Goal: Task Accomplishment & Management: Manage account settings

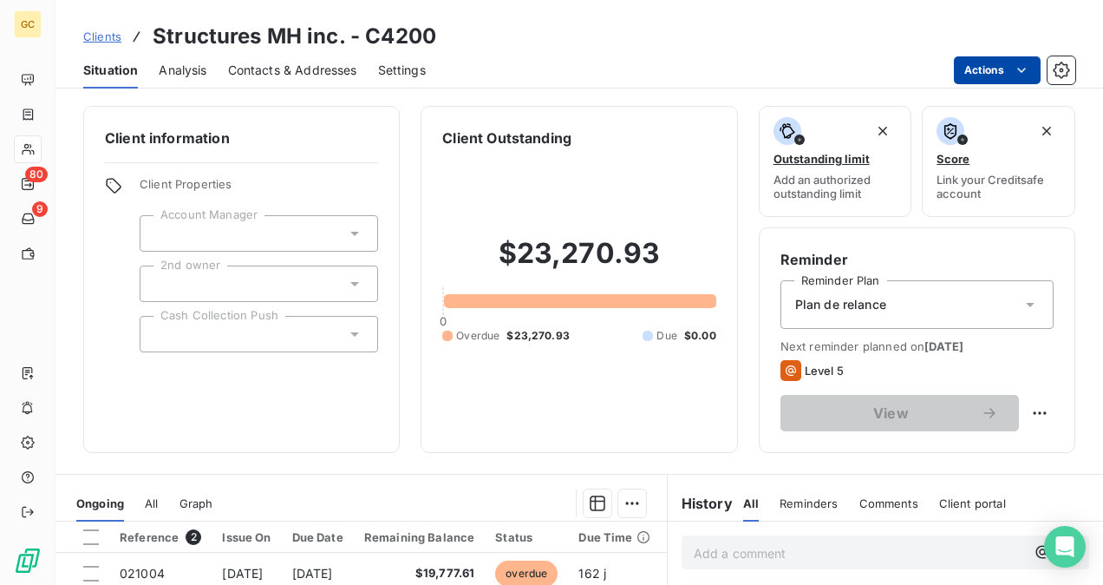
click at [1021, 61] on html "GC 80 9 Clients Structures MH inc. - C4200 Situation Analysis Contacts & Addres…" at bounding box center [551, 292] width 1103 height 585
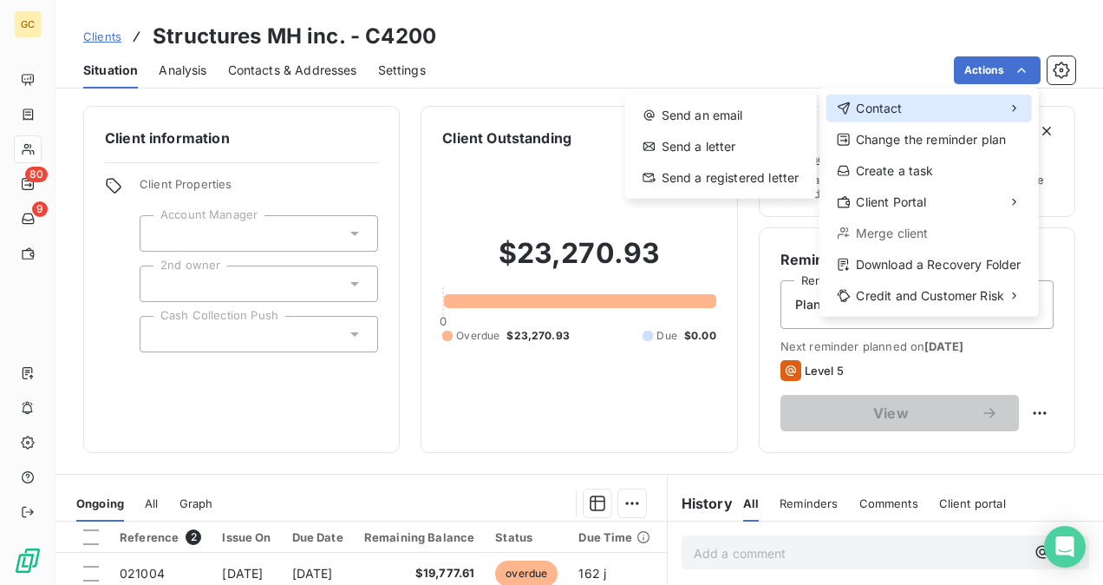
click at [886, 116] on div "Contact" at bounding box center [930, 109] width 206 height 28
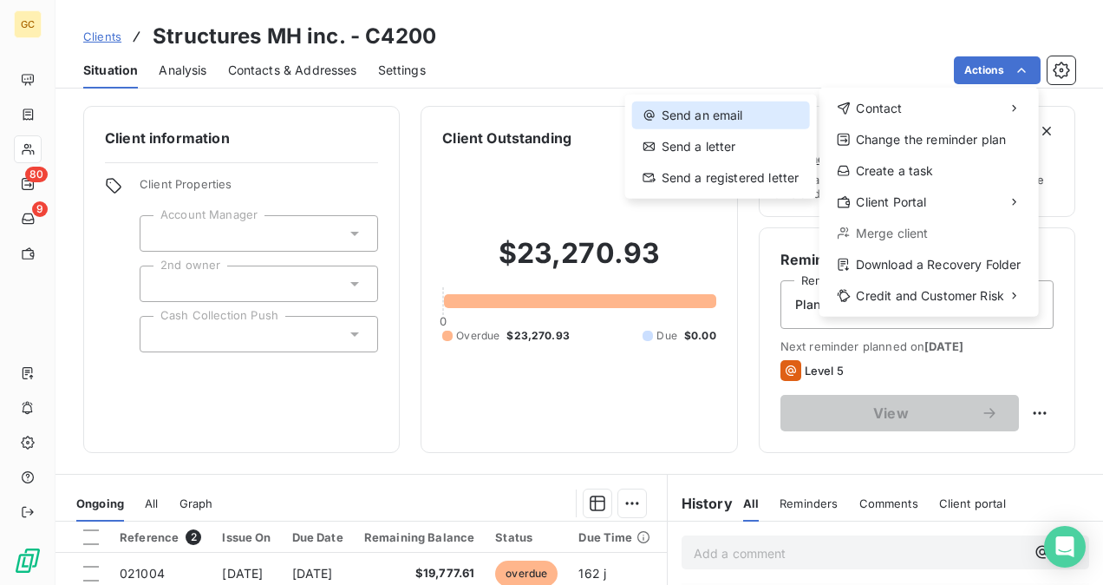
click at [748, 105] on div "Send an email" at bounding box center [721, 115] width 178 height 28
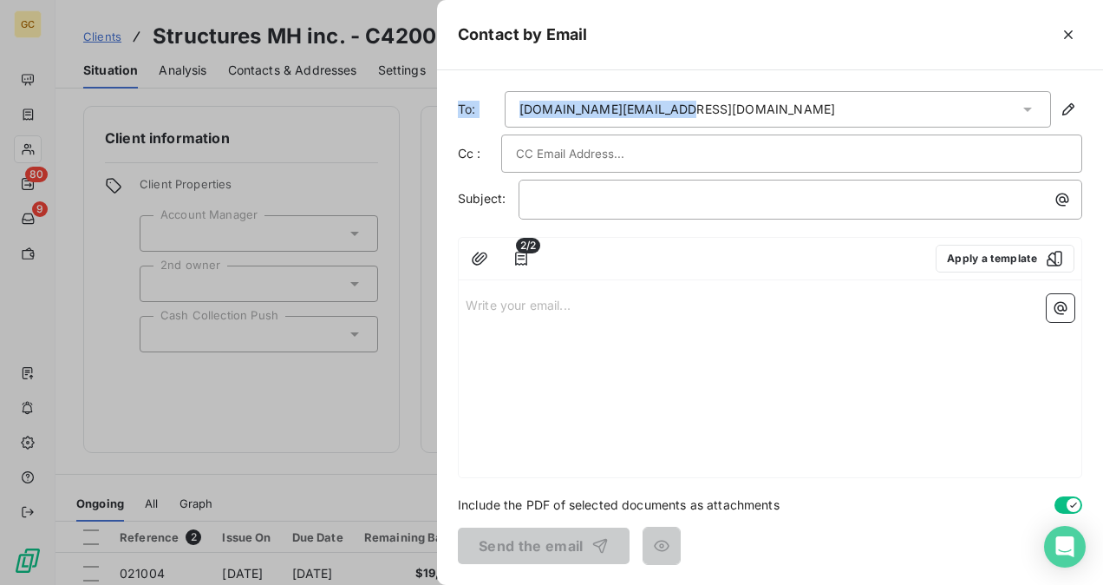
drag, startPoint x: 707, startPoint y: 103, endPoint x: 460, endPoint y: 117, distance: 247.6
click at [460, 117] on div "To: [DOMAIN_NAME][EMAIL_ADDRESS][DOMAIN_NAME]" at bounding box center [770, 109] width 624 height 36
copy div "To: [DOMAIN_NAME][EMAIL_ADDRESS][DOMAIN_NAME]"
drag, startPoint x: 596, startPoint y: 110, endPoint x: 525, endPoint y: 128, distance: 73.4
click at [520, 128] on div "To: [DOMAIN_NAME][EMAIL_ADDRESS][DOMAIN_NAME] Cc : Subject: ﻿ 2/2 Apply a templ…" at bounding box center [770, 327] width 666 height 514
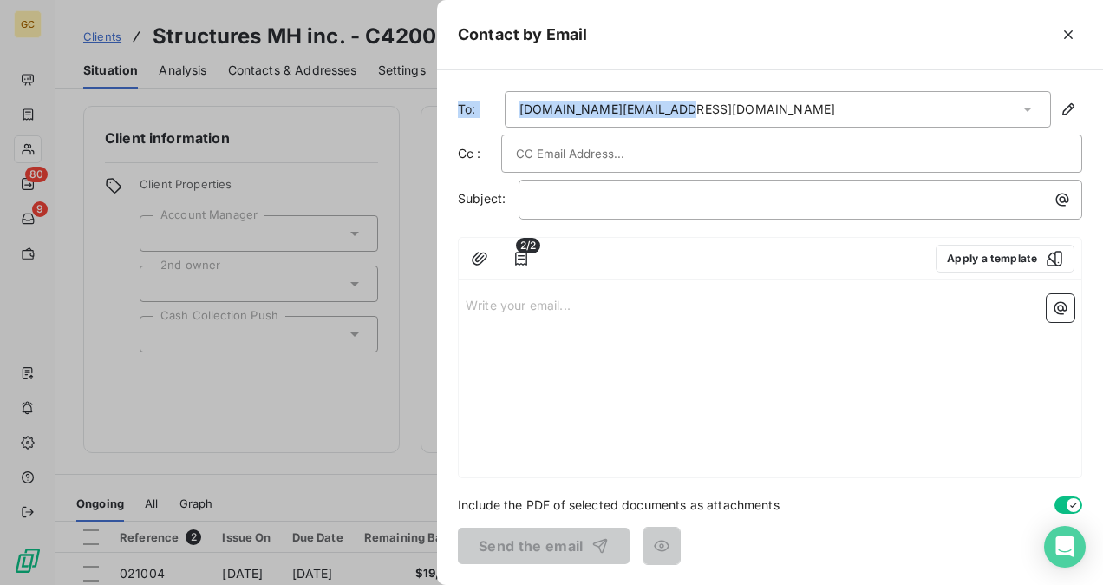
click at [517, 118] on div "[DOMAIN_NAME][EMAIL_ADDRESS][DOMAIN_NAME]" at bounding box center [778, 109] width 546 height 36
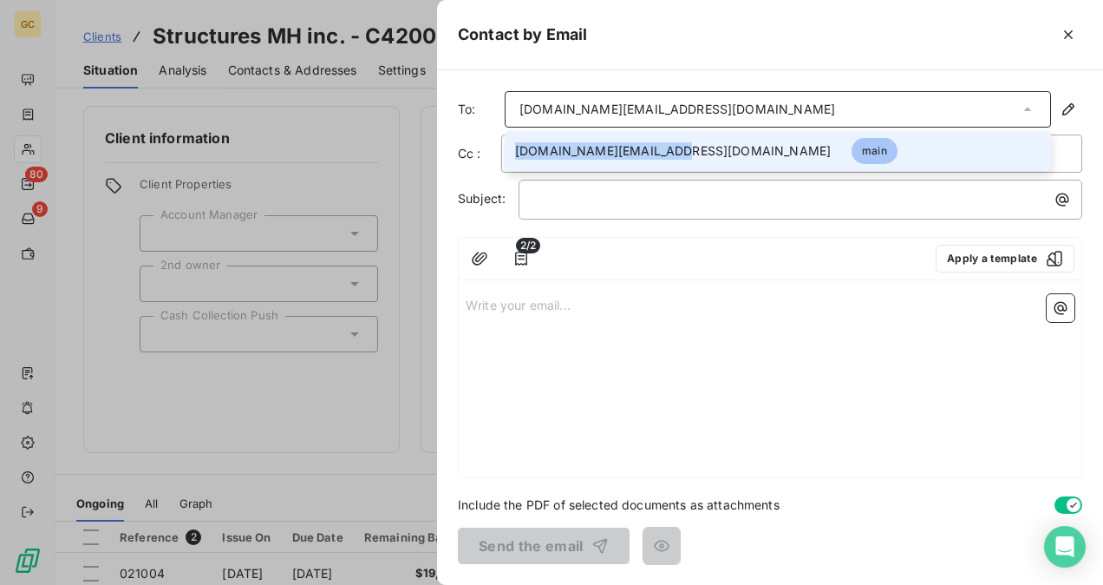
drag, startPoint x: 670, startPoint y: 153, endPoint x: 514, endPoint y: 158, distance: 155.3
click at [514, 158] on li "[DOMAIN_NAME][EMAIL_ADDRESS][DOMAIN_NAME] main" at bounding box center [778, 151] width 546 height 40
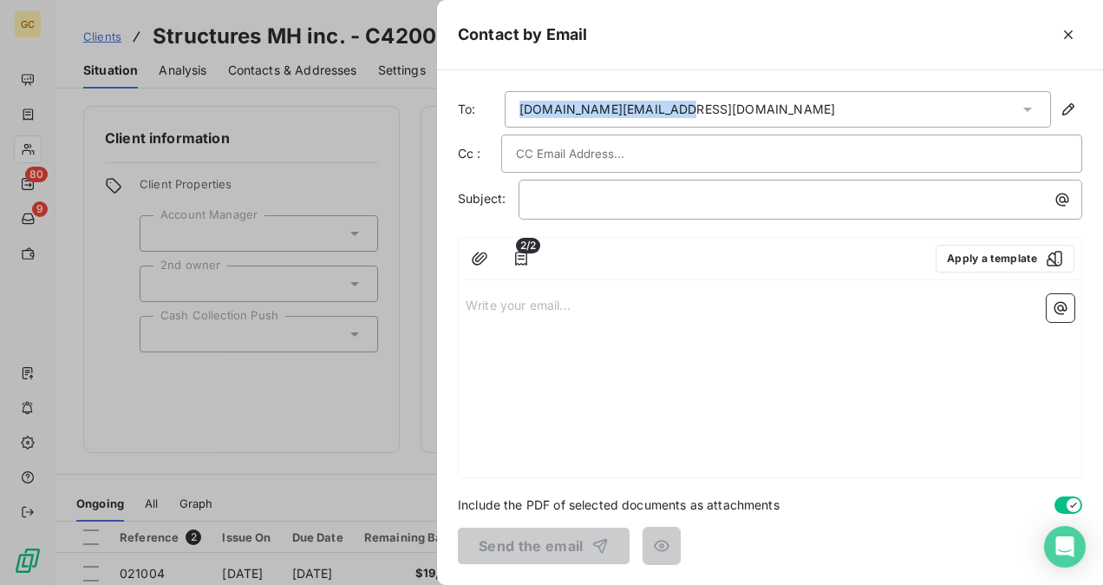
drag, startPoint x: 523, startPoint y: 154, endPoint x: 516, endPoint y: 108, distance: 47.3
click at [516, 108] on div "[DOMAIN_NAME][EMAIL_ADDRESS][DOMAIN_NAME]" at bounding box center [778, 109] width 546 height 36
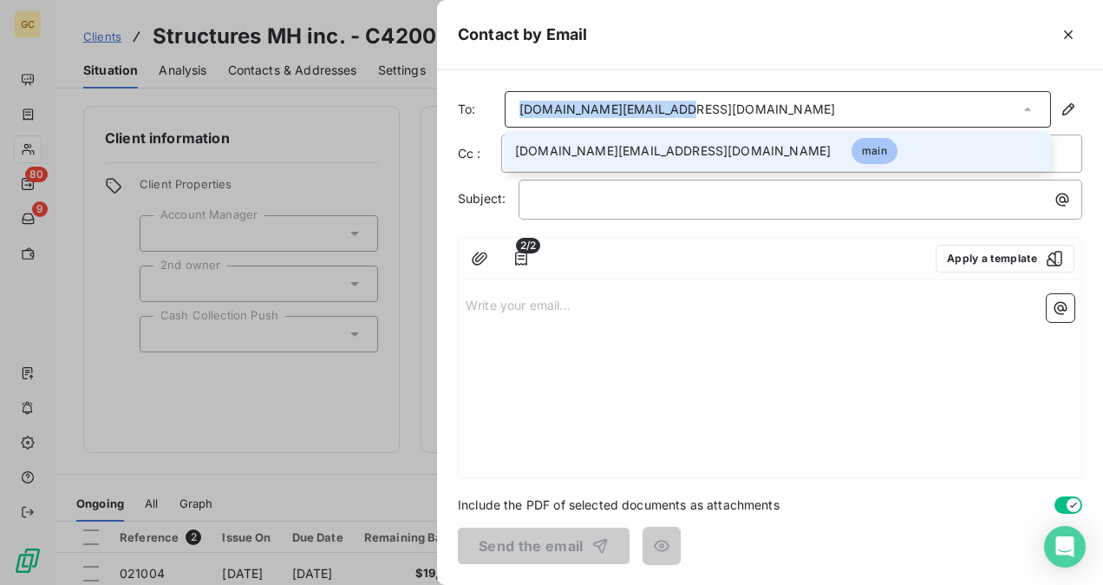
copy div "[DOMAIN_NAME][EMAIL_ADDRESS][DOMAIN_NAME]"
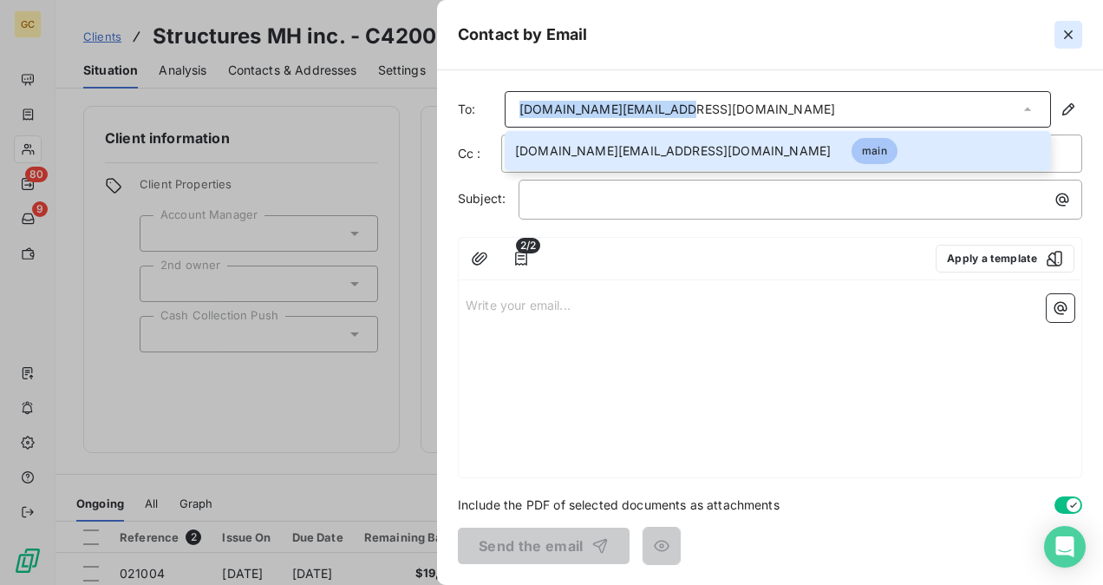
click at [1058, 36] on button "button" at bounding box center [1069, 35] width 28 height 28
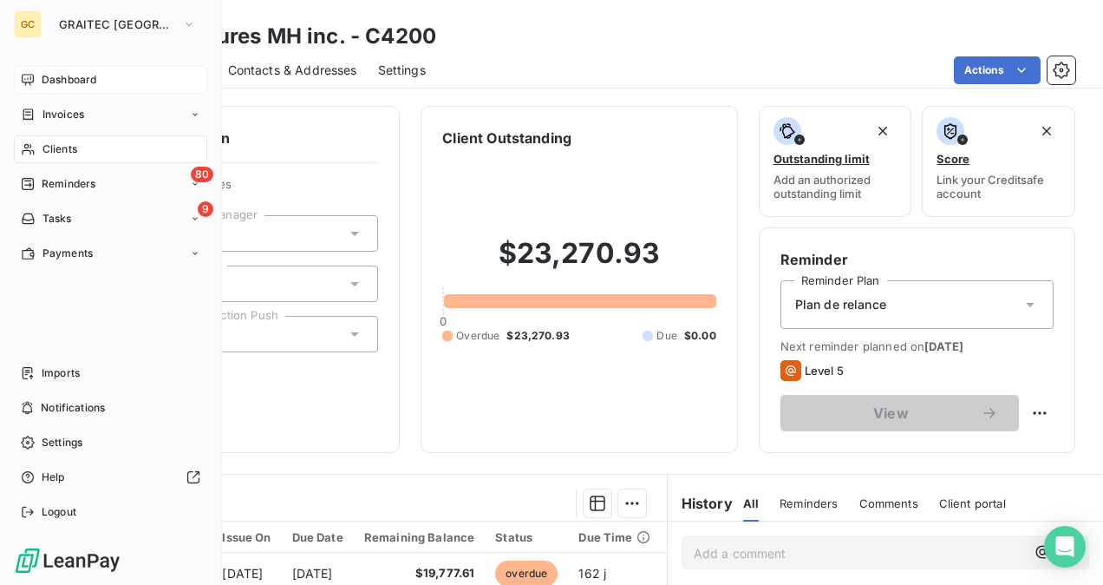
click at [61, 68] on div "Dashboard" at bounding box center [110, 80] width 193 height 28
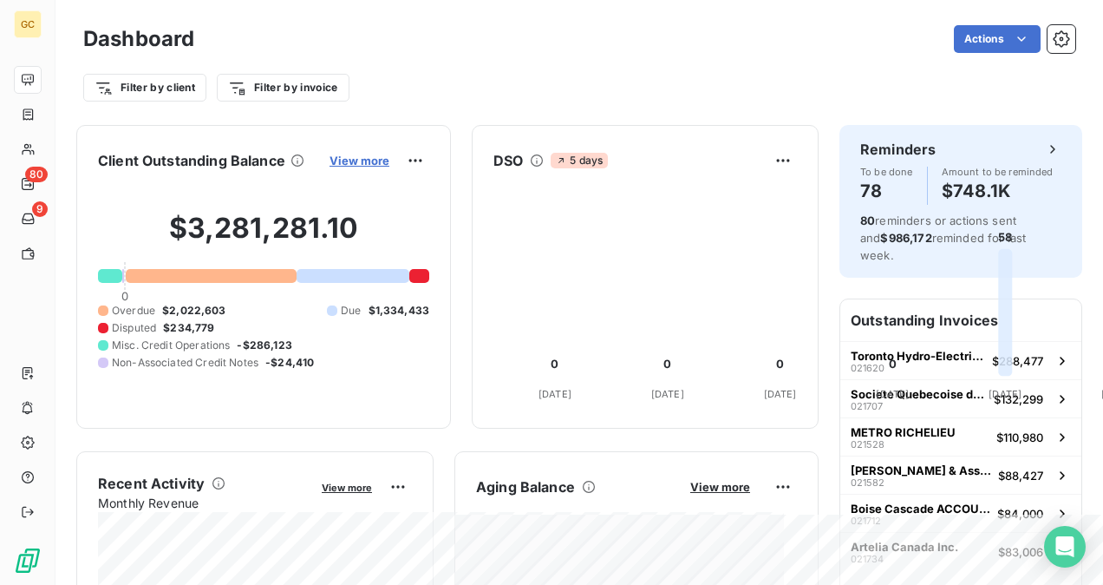
click at [389, 160] on span "View more" at bounding box center [360, 161] width 60 height 14
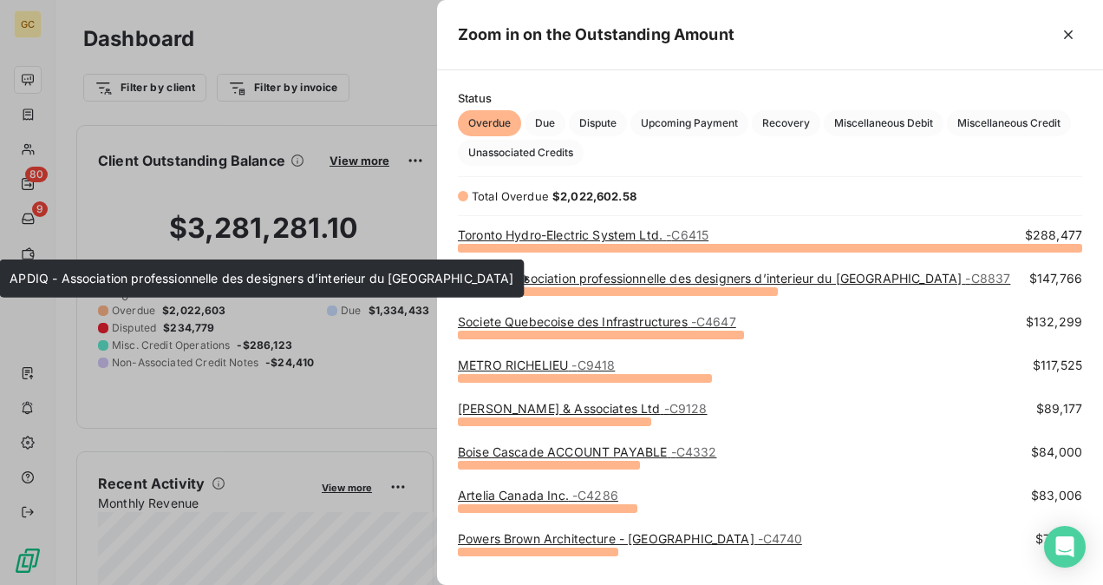
click at [763, 278] on link "APDIQ - Association professionnelle des designers d’interieur du Quebec - C8837" at bounding box center [734, 278] width 552 height 15
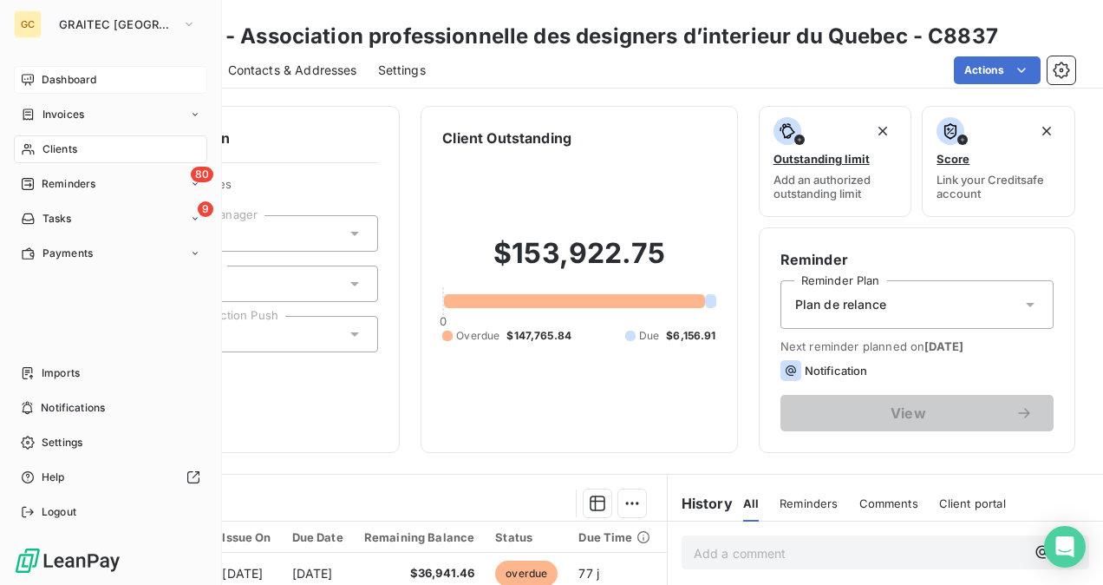
click at [66, 75] on span "Dashboard" at bounding box center [69, 80] width 55 height 16
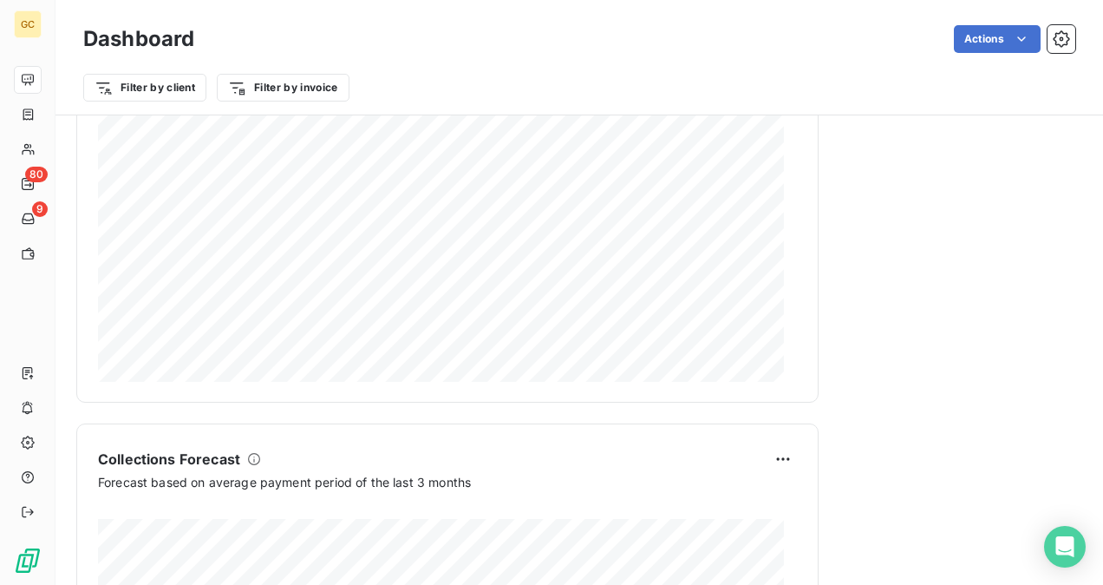
scroll to position [867, 0]
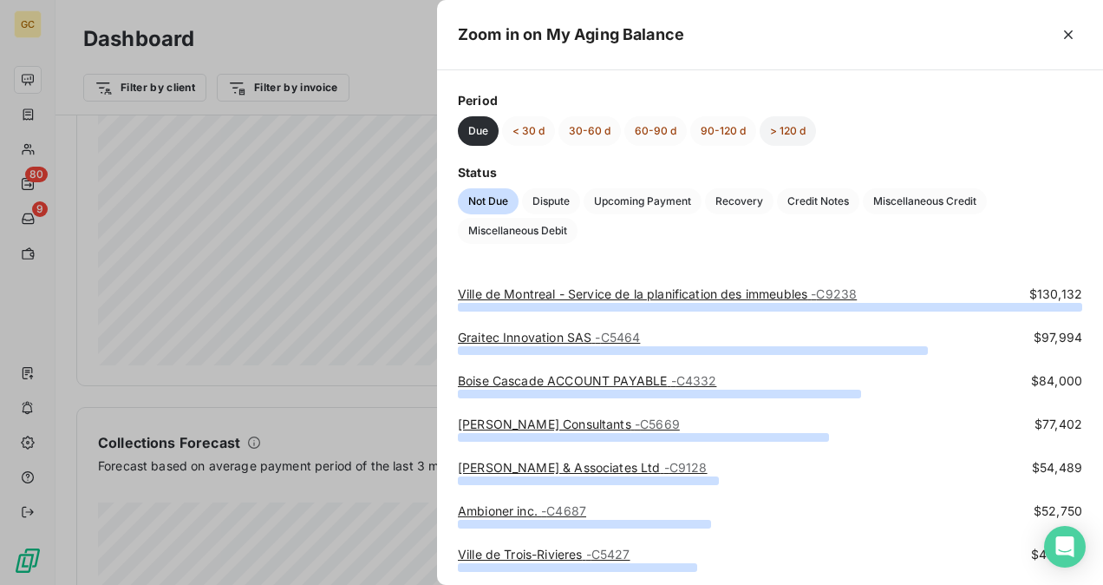
click at [794, 127] on button "> 120 d" at bounding box center [788, 130] width 56 height 29
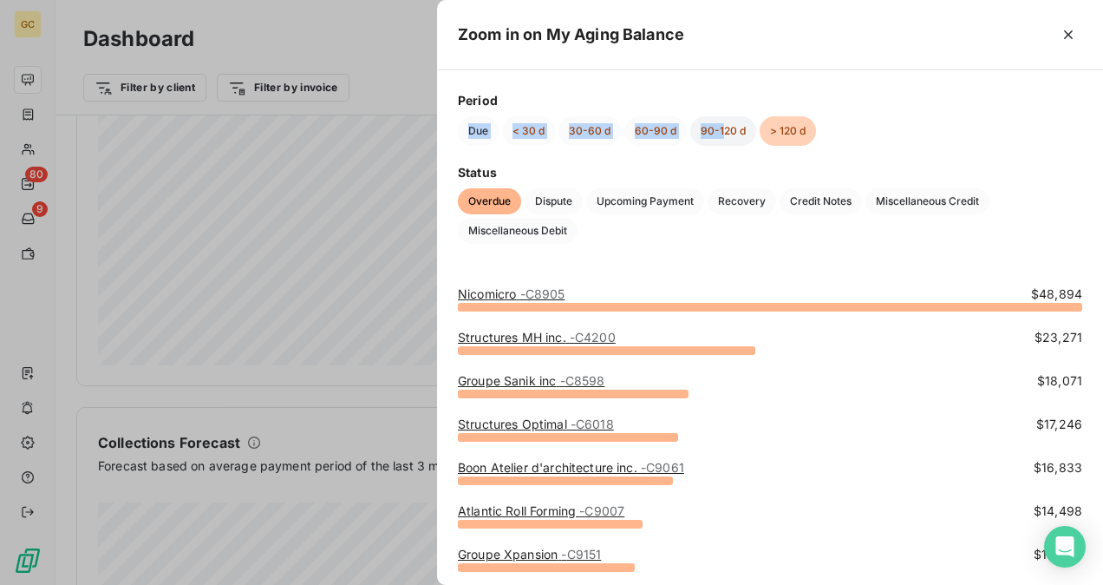
click at [722, 116] on div "Period Due < 30 d 30-60 d 60-90 d 90-120 d > 120 d" at bounding box center [770, 118] width 624 height 55
click at [722, 121] on button "90-120 d" at bounding box center [723, 130] width 66 height 29
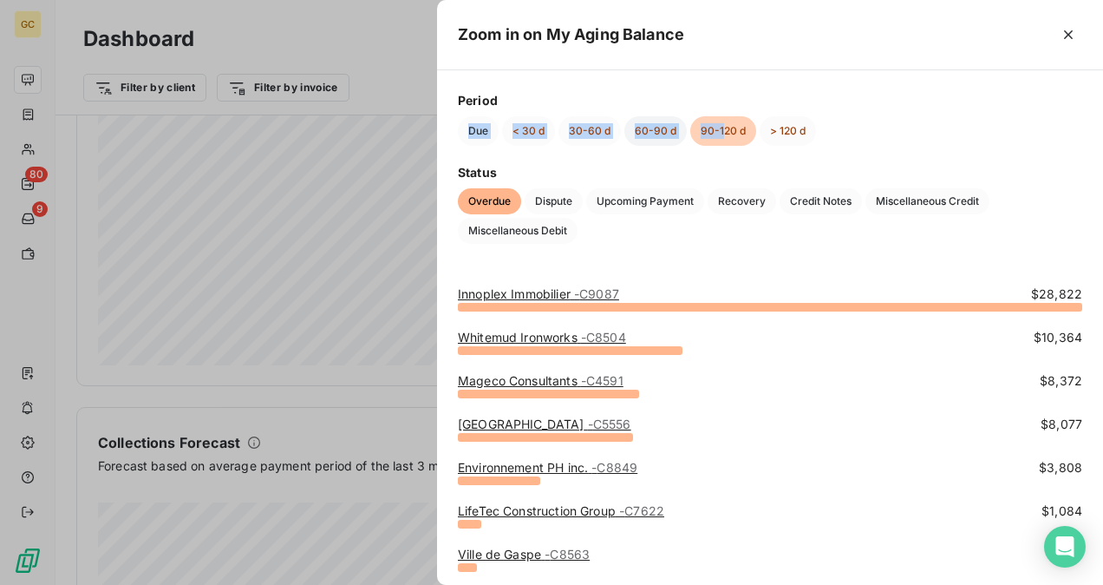
click at [659, 123] on button "60-90 d" at bounding box center [655, 130] width 62 height 29
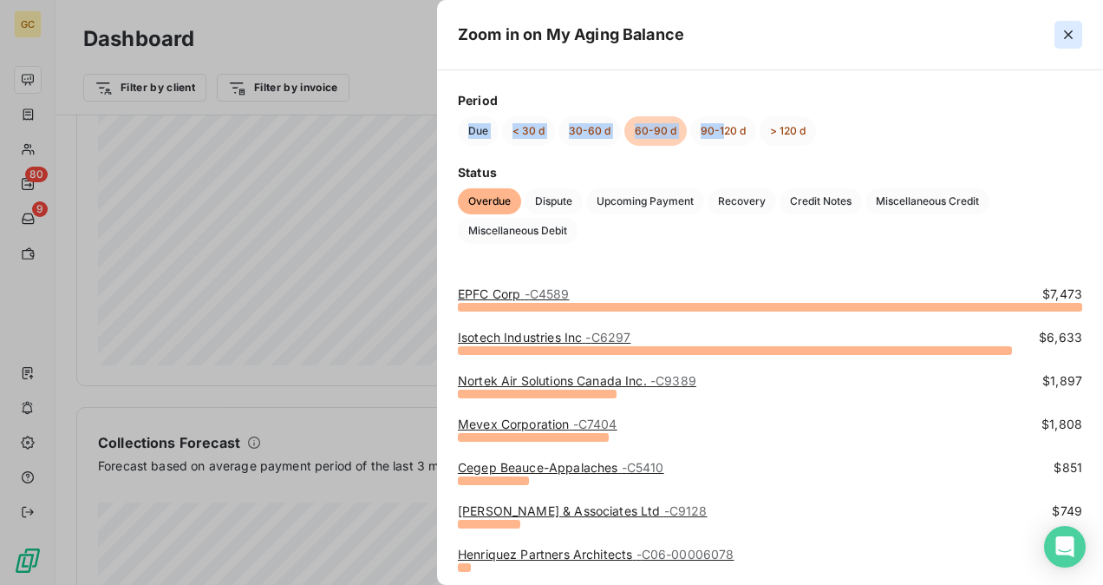
click at [1062, 29] on icon "button" at bounding box center [1068, 34] width 17 height 17
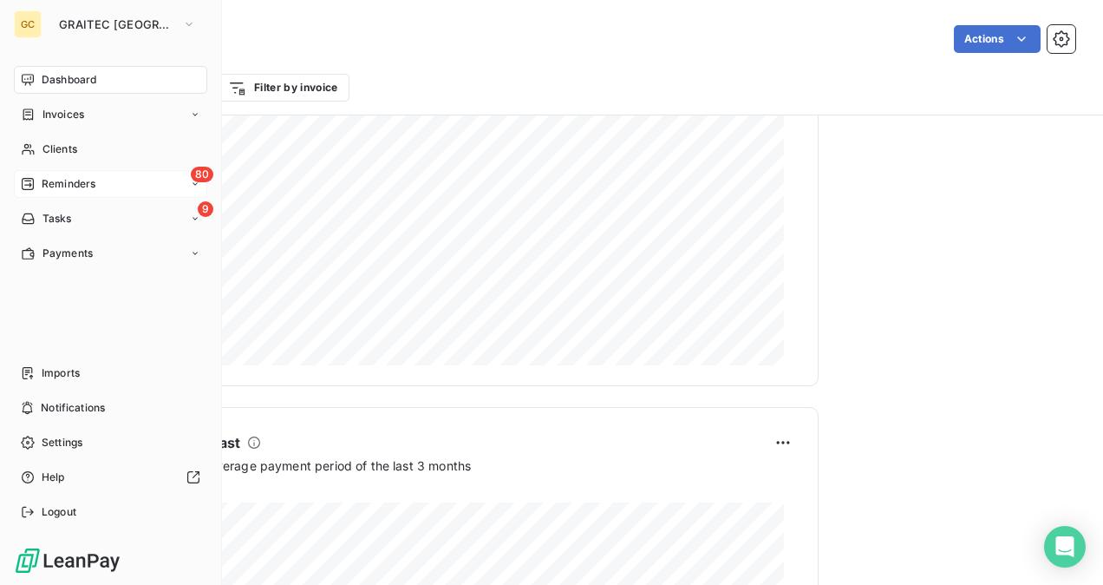
click at [42, 176] on span "Reminders" at bounding box center [69, 184] width 54 height 16
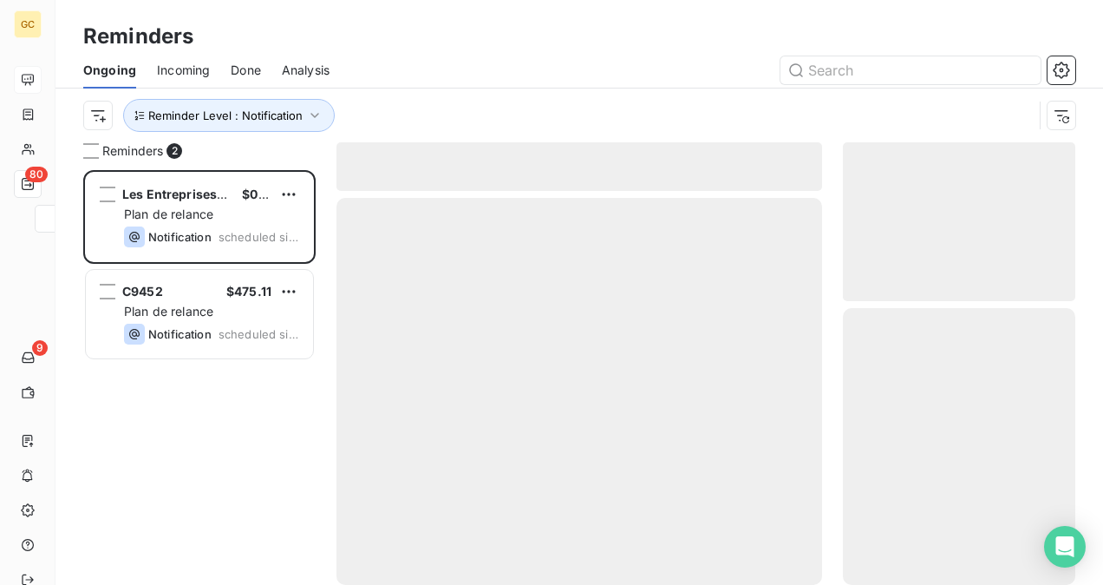
scroll to position [401, 219]
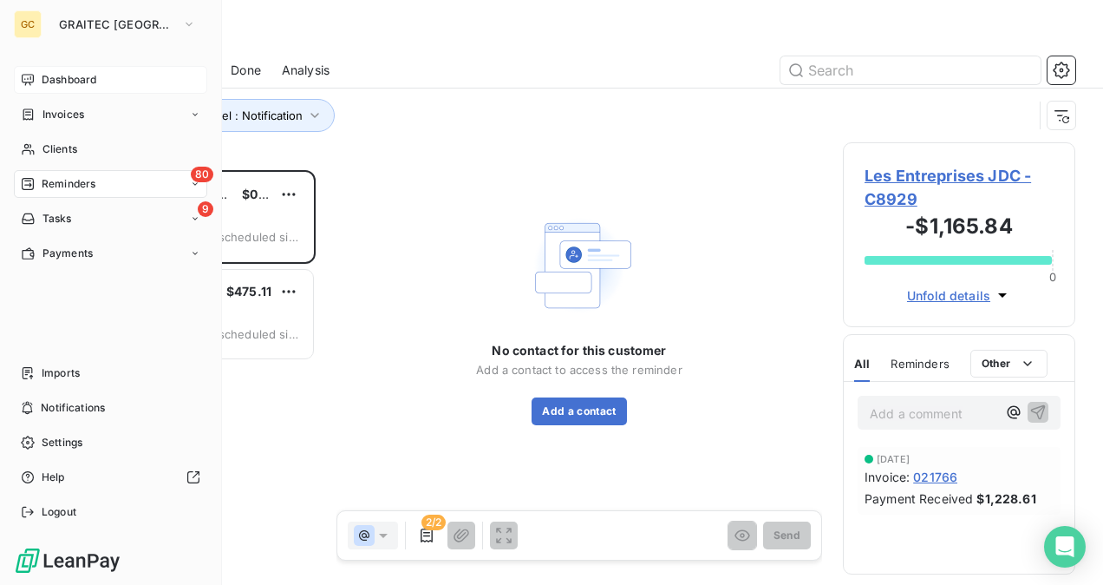
click at [61, 182] on span "Reminders" at bounding box center [69, 184] width 54 height 16
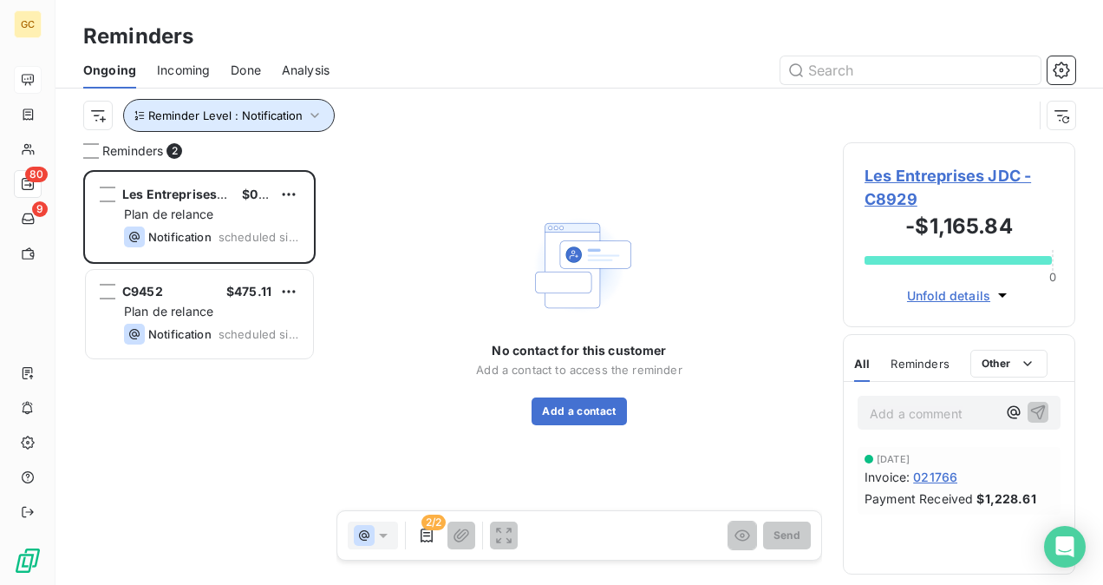
click at [239, 119] on span "Reminder Level : Notification" at bounding box center [225, 115] width 154 height 14
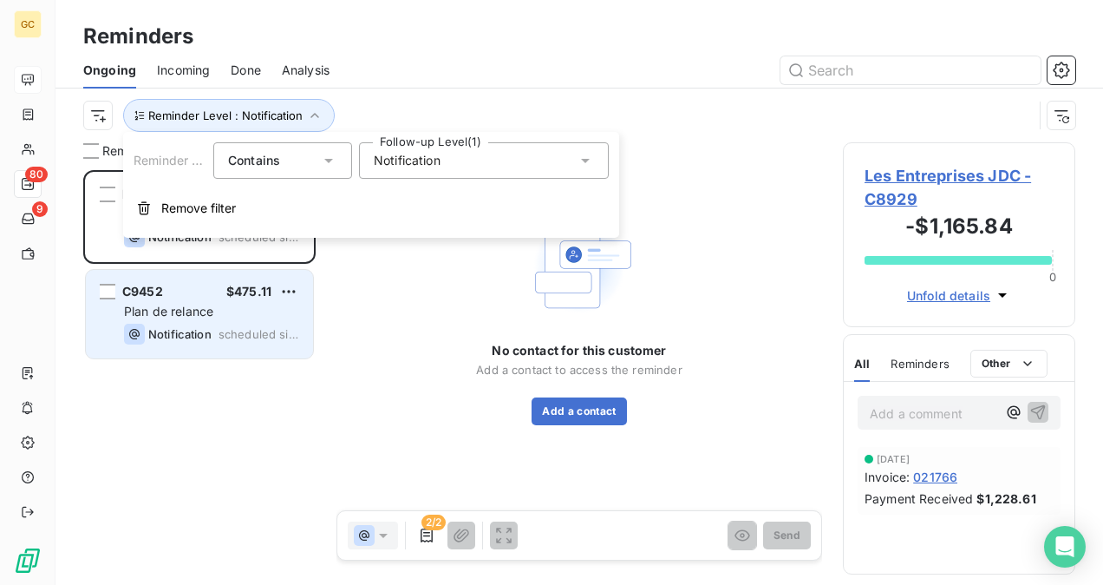
click at [232, 333] on span "scheduled since [DATE]" at bounding box center [259, 334] width 81 height 14
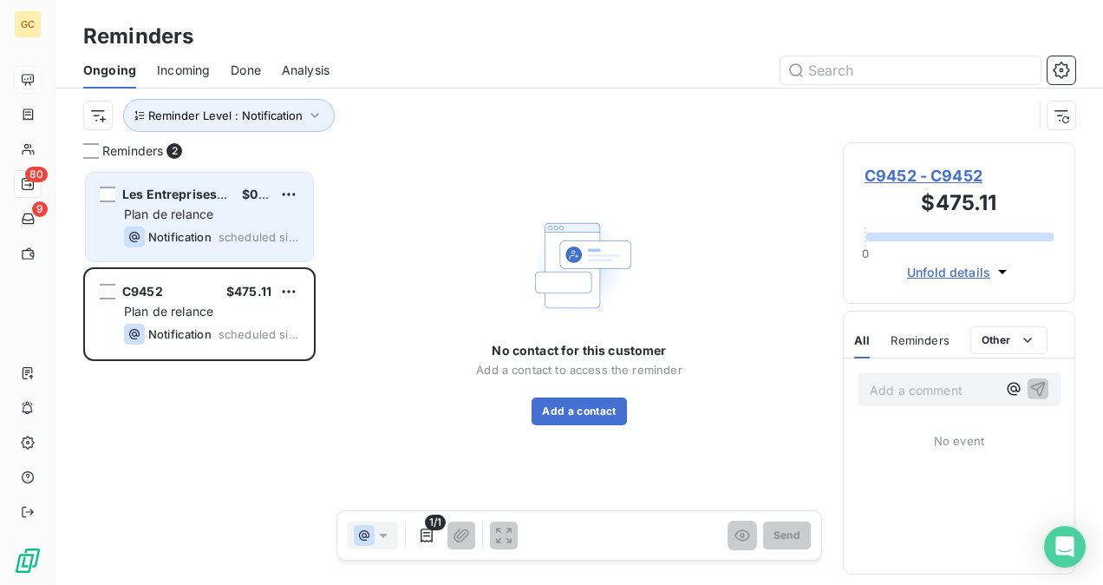
click at [171, 234] on span "Notification" at bounding box center [179, 237] width 63 height 14
